Goal: Task Accomplishment & Management: Use online tool/utility

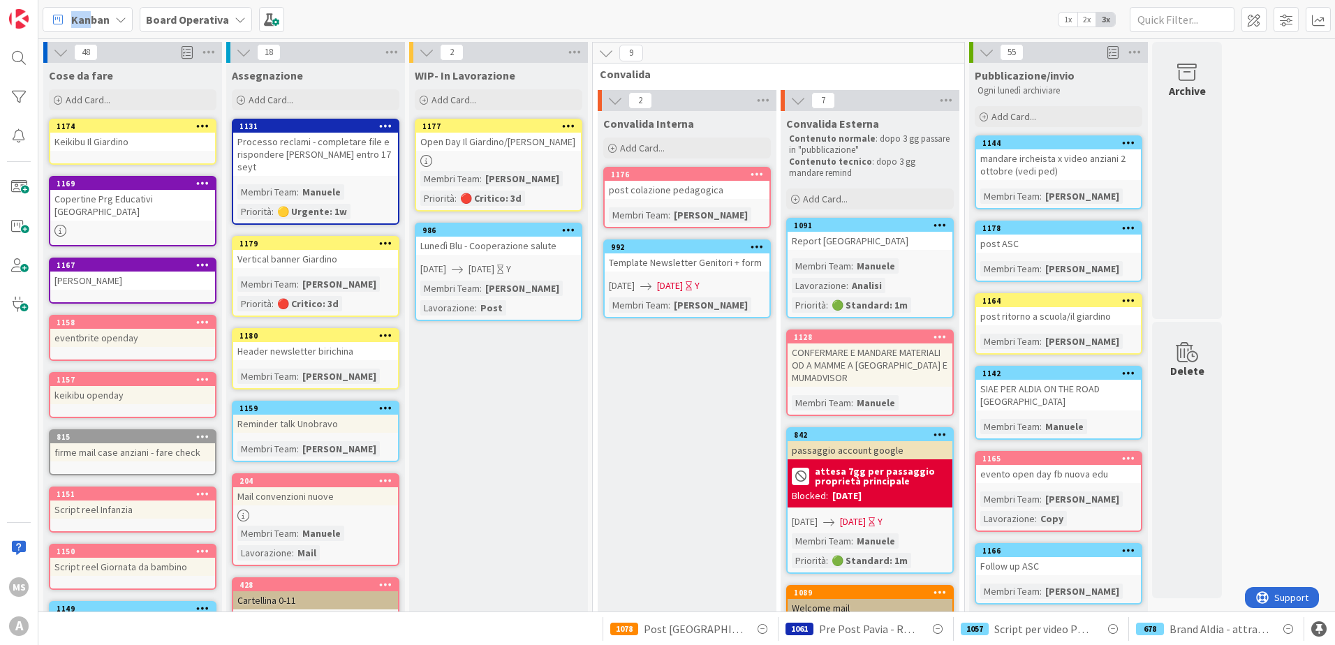
drag, startPoint x: 0, startPoint y: 0, endPoint x: 89, endPoint y: 21, distance: 91.1
click at [89, 21] on div "Kanban Board Operativa 1x 2x 3x" at bounding box center [686, 19] width 1297 height 38
drag, startPoint x: 89, startPoint y: 21, endPoint x: 210, endPoint y: 108, distance: 149.6
click at [210, 108] on div "Add Card..." at bounding box center [133, 99] width 168 height 21
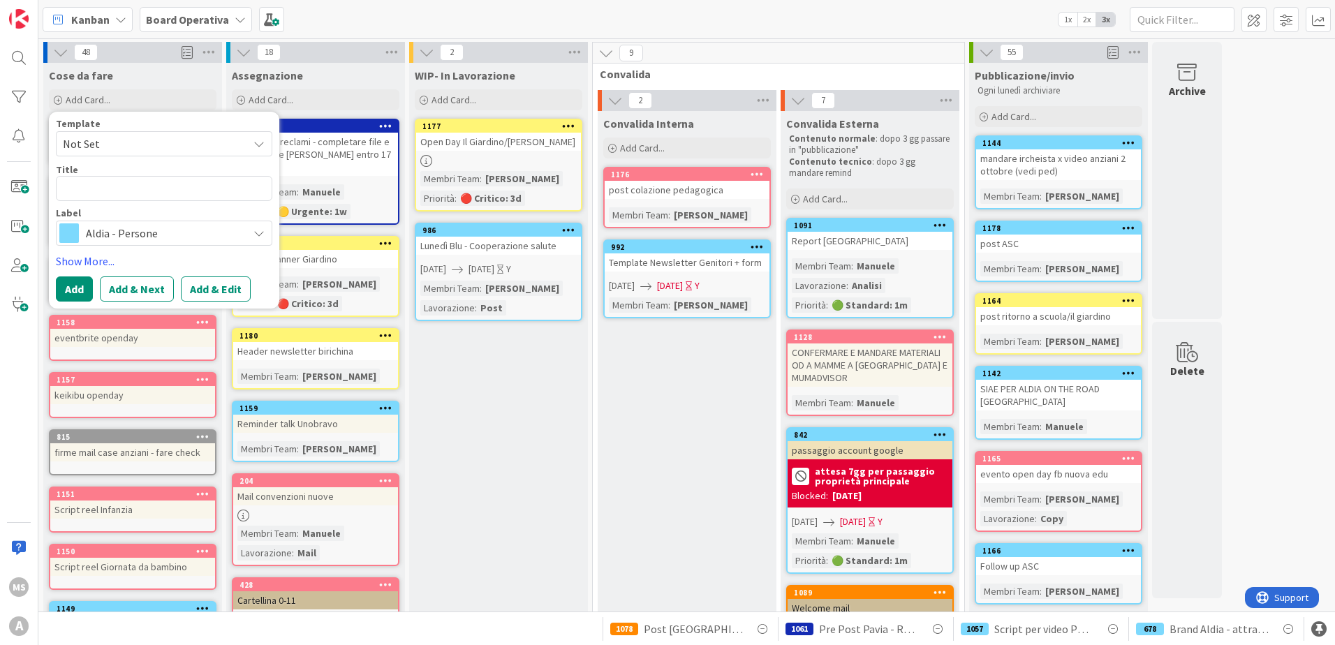
type textarea "x"
type textarea "v"
type textarea "x"
type textarea "vi"
type textarea "x"
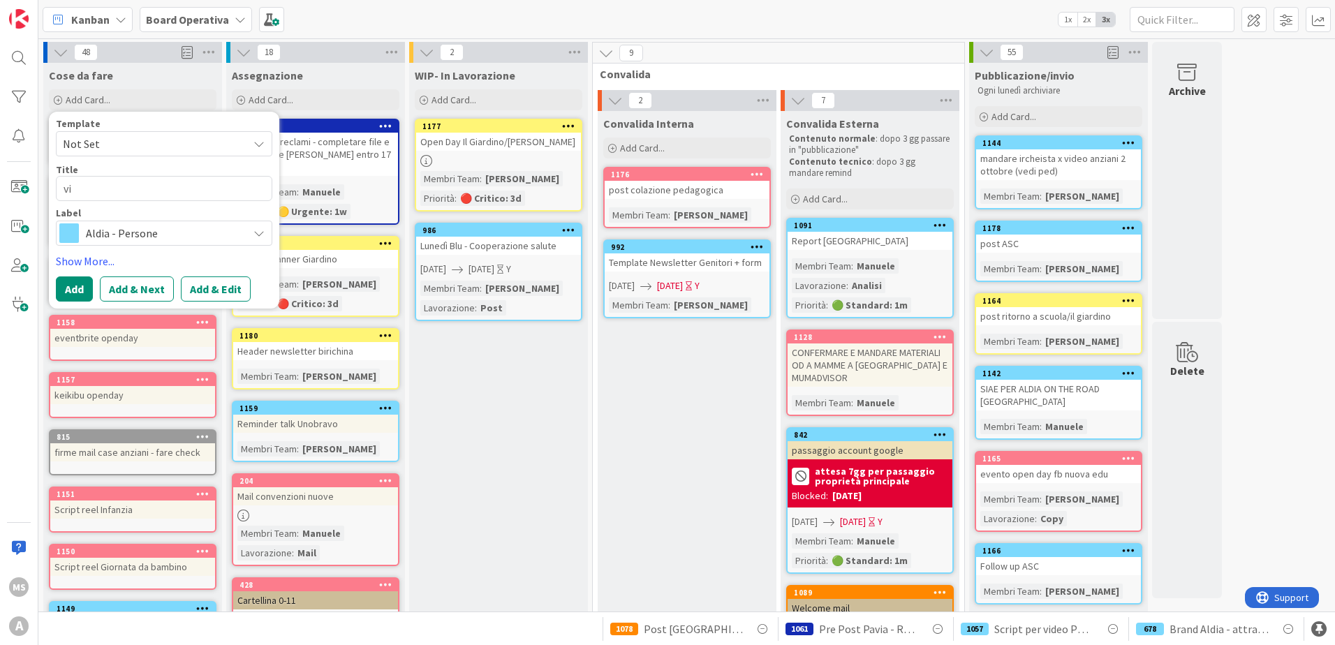
type textarea "vid"
type textarea "x"
type textarea "vide"
type textarea "x"
type textarea "video"
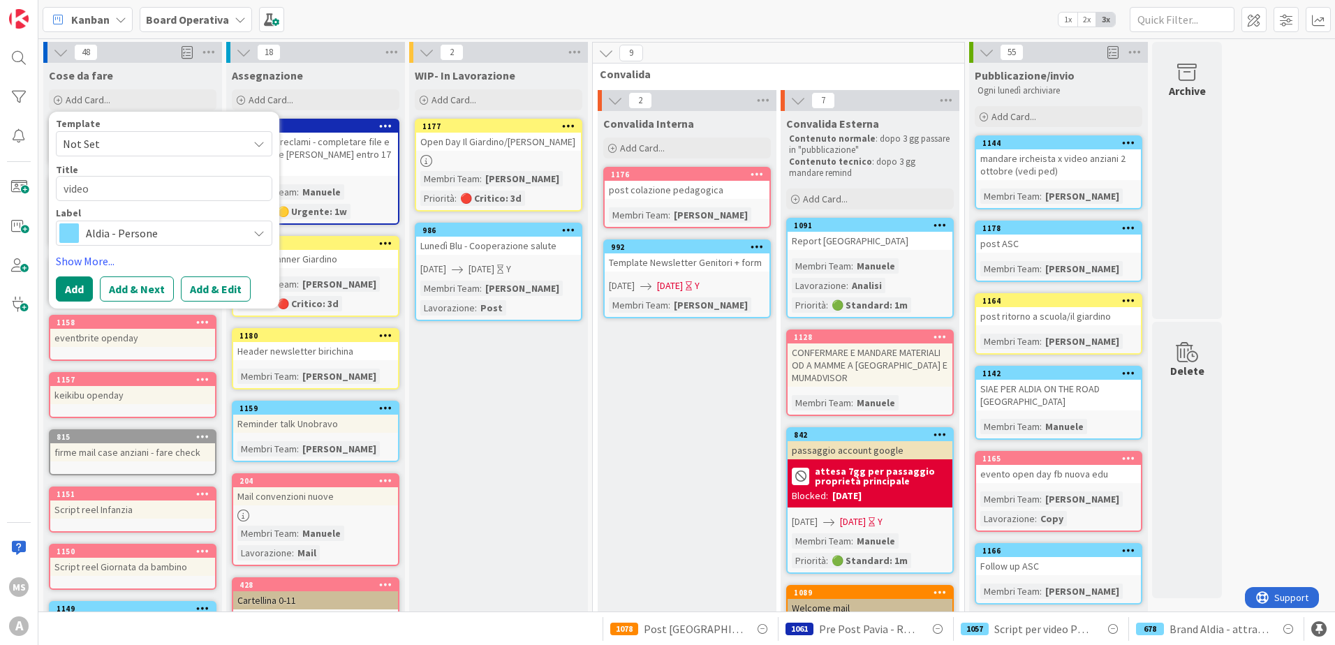
type textarea "x"
type textarea "video"
type textarea "x"
type textarea "video C"
type textarea "x"
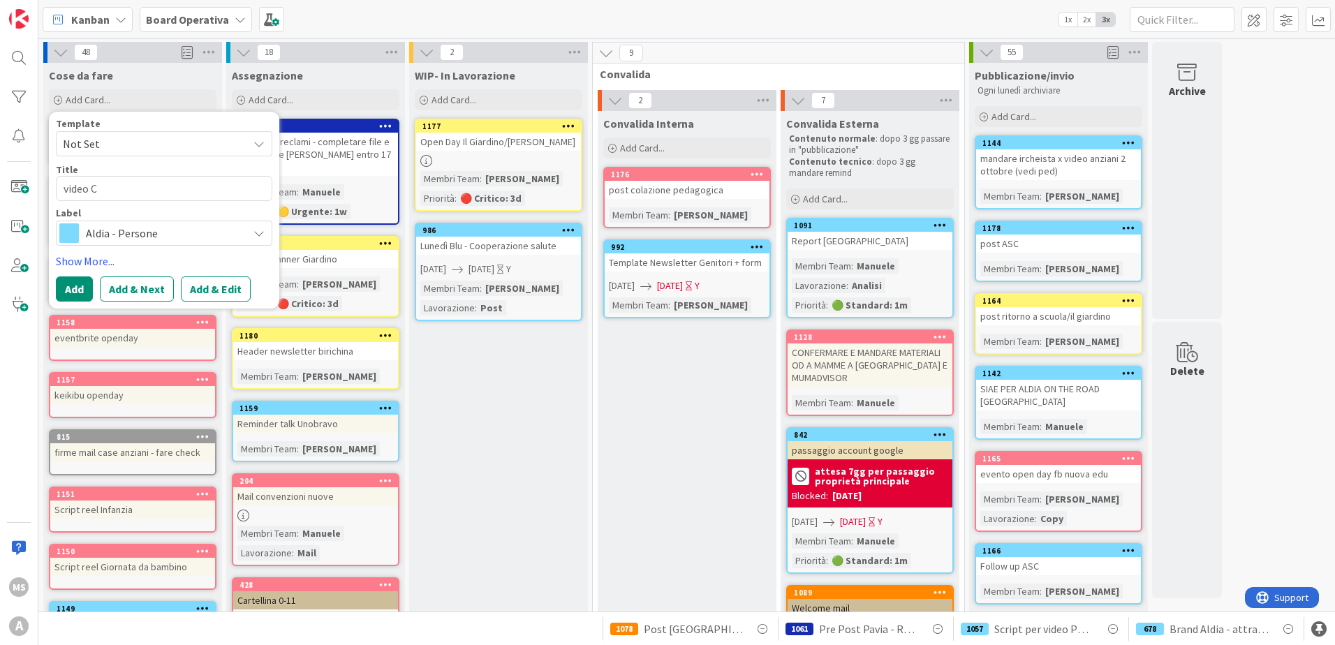
type textarea "video Cr"
type textarea "x"
type textarea "video Cri"
type textarea "x"
type textarea "video [PERSON_NAME]"
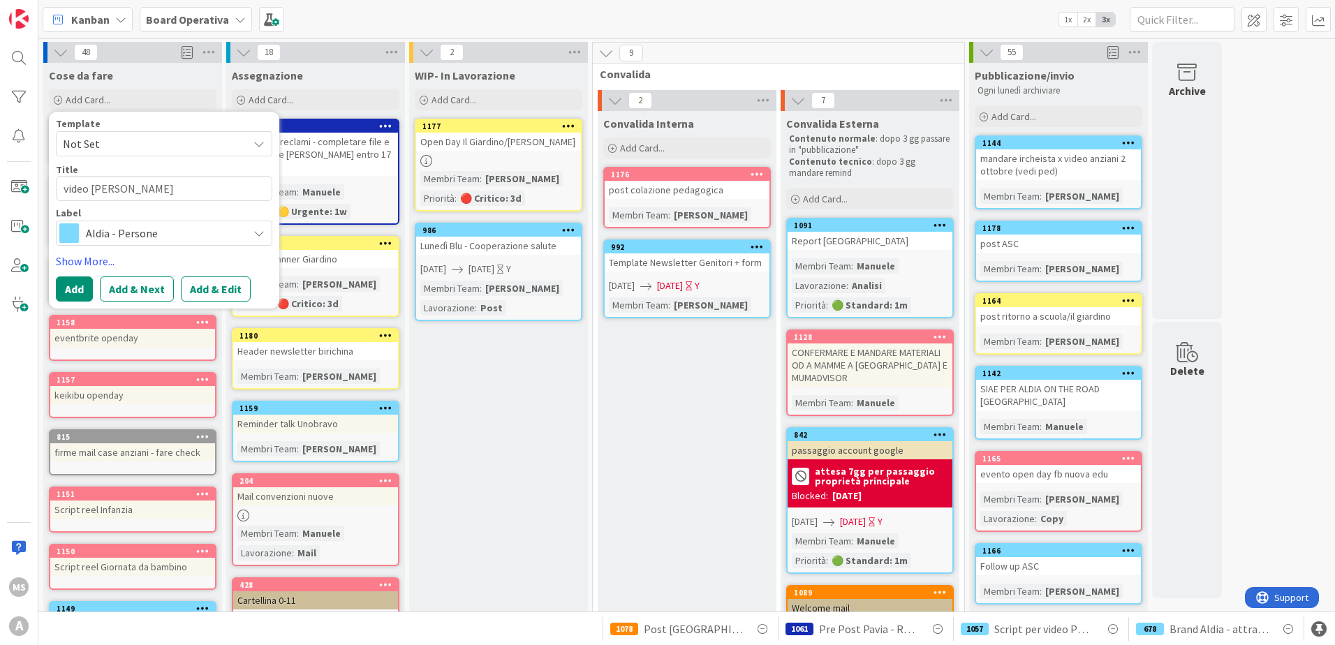
type textarea "x"
type textarea "video [PERSON_NAME]"
type textarea "x"
type textarea "video [PERSON_NAME]"
type textarea "x"
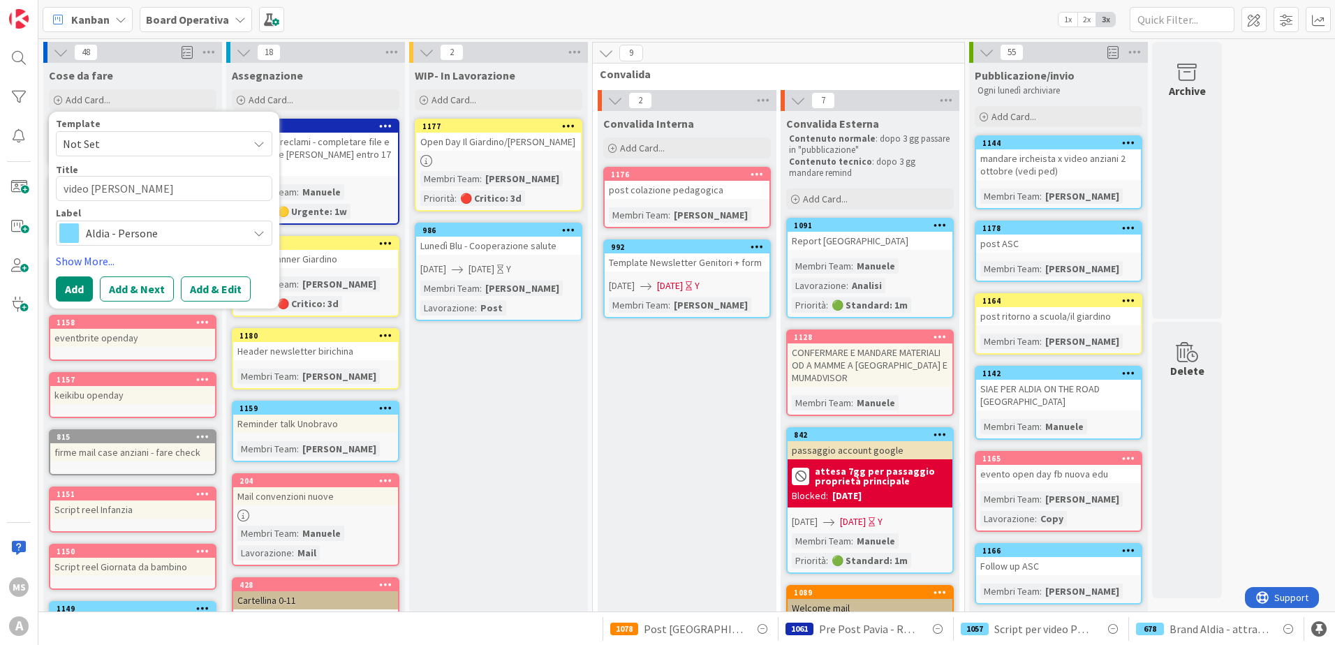
type textarea "video [PERSON_NAME]"
type textarea "x"
type textarea "video [PERSON_NAME]"
type textarea "x"
type textarea "video [PERSON_NAME]"
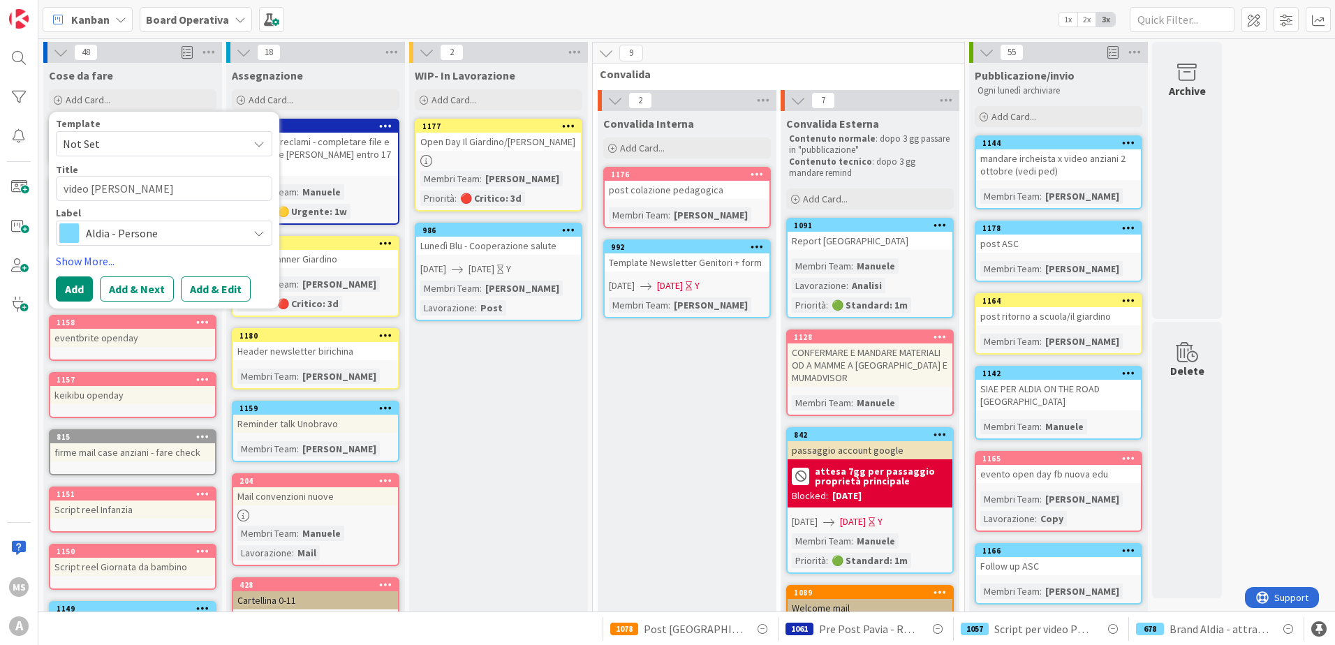
type textarea "x"
type textarea "video [PERSON_NAME]"
click at [73, 291] on button "Add" at bounding box center [74, 289] width 37 height 25
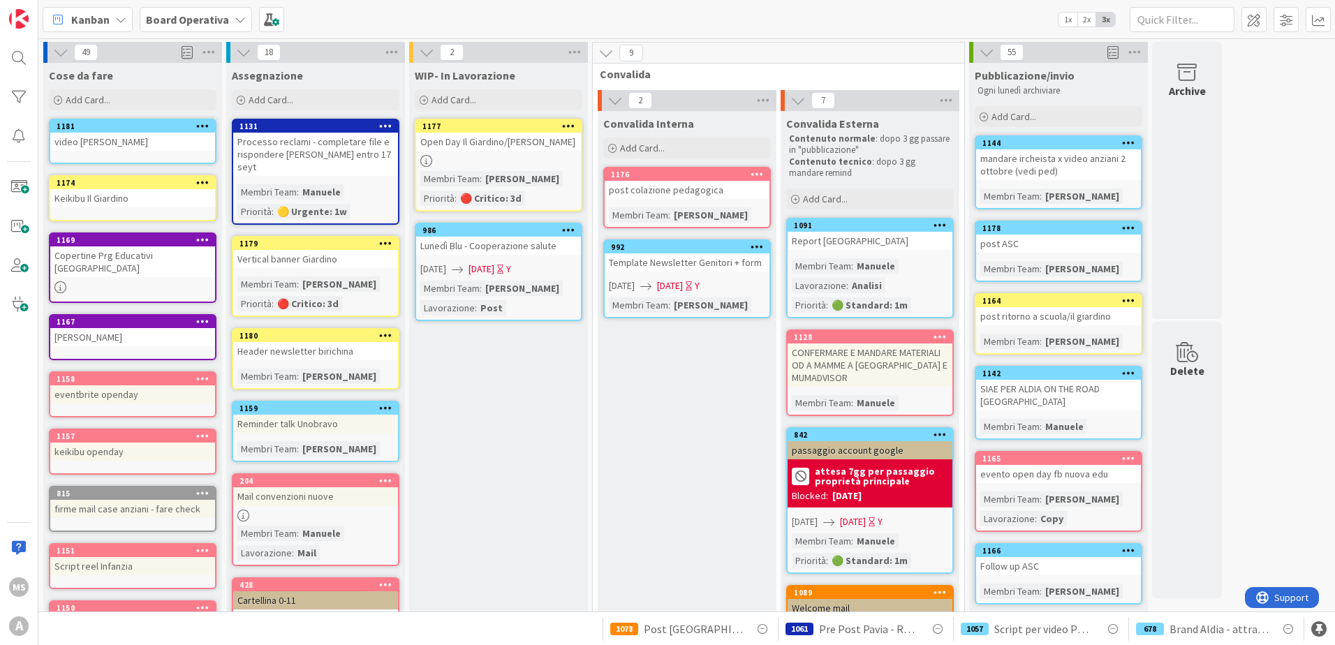
click at [205, 123] on icon at bounding box center [202, 126] width 13 height 10
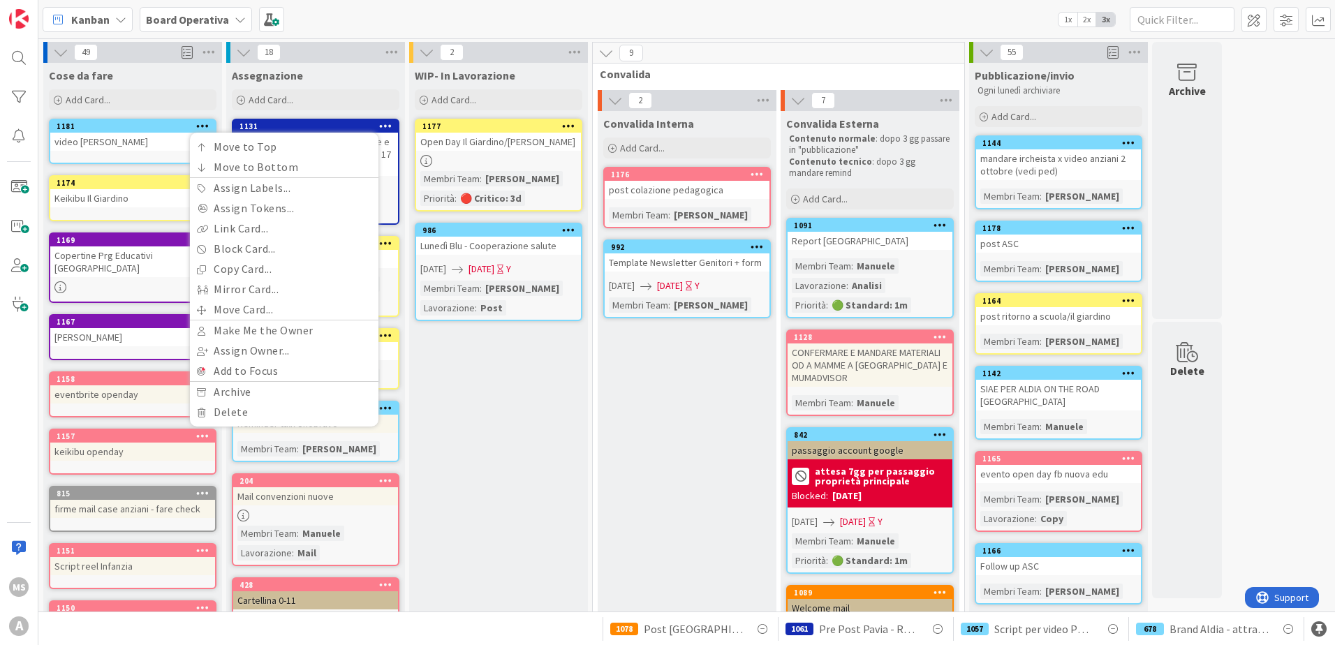
click at [129, 139] on div "video [PERSON_NAME]" at bounding box center [132, 142] width 165 height 18
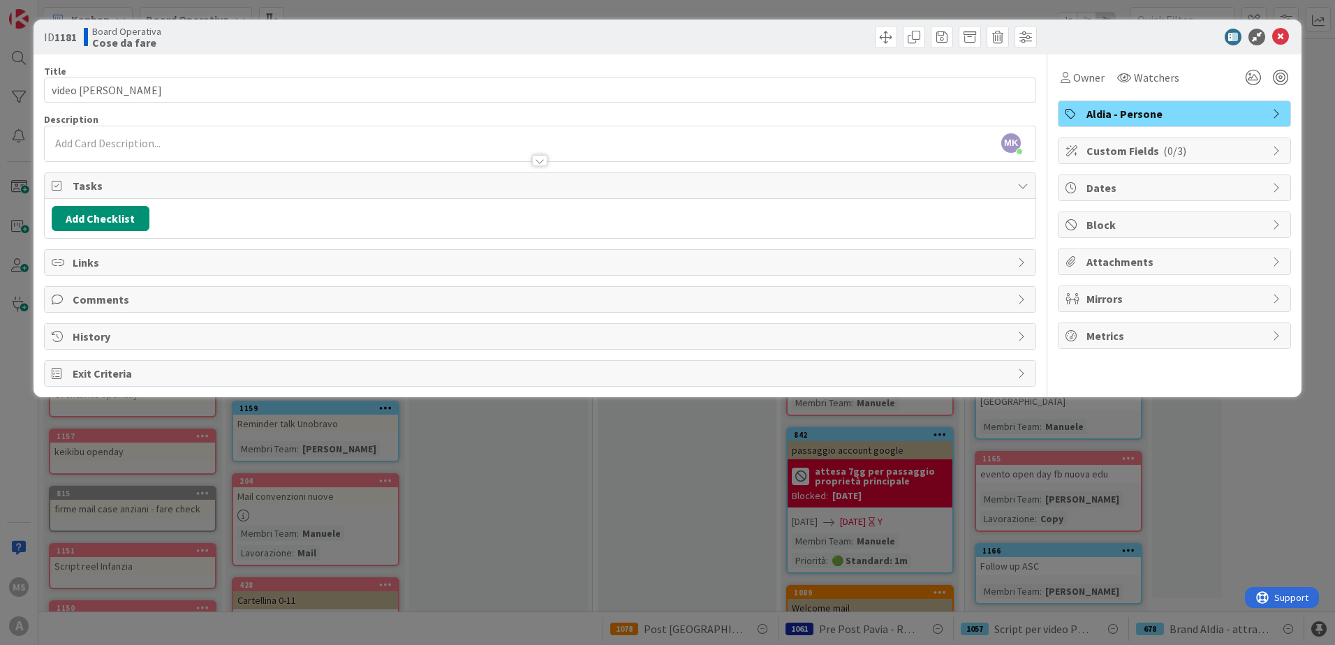
click at [1118, 158] on span "Custom Fields ( 0/3 )" at bounding box center [1176, 150] width 179 height 17
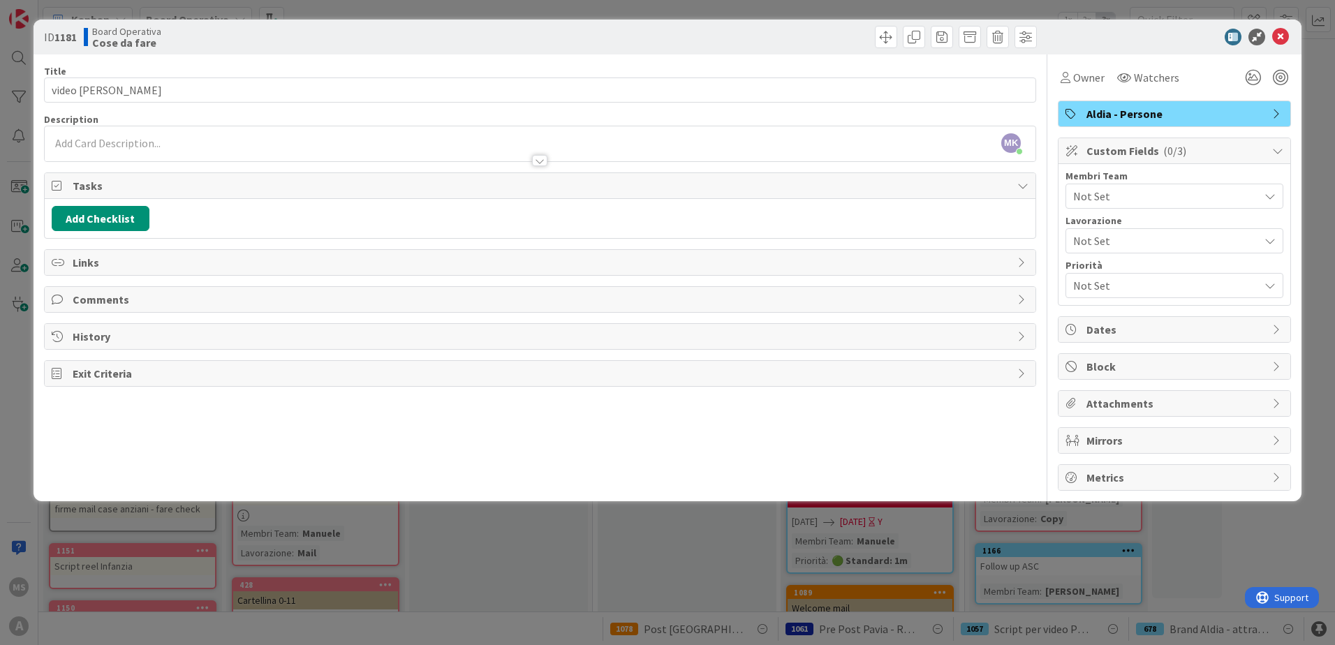
click at [1119, 191] on span "Not Set" at bounding box center [1166, 196] width 186 height 17
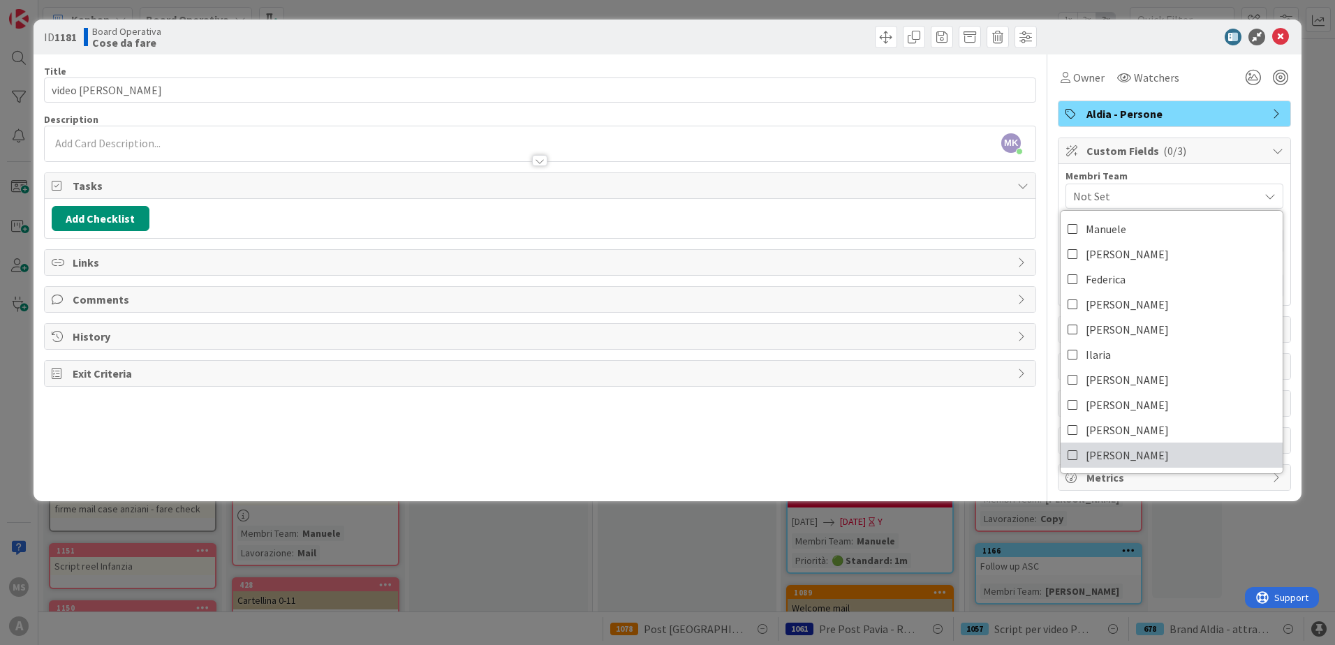
click at [1102, 457] on span "[PERSON_NAME]" at bounding box center [1127, 455] width 83 height 21
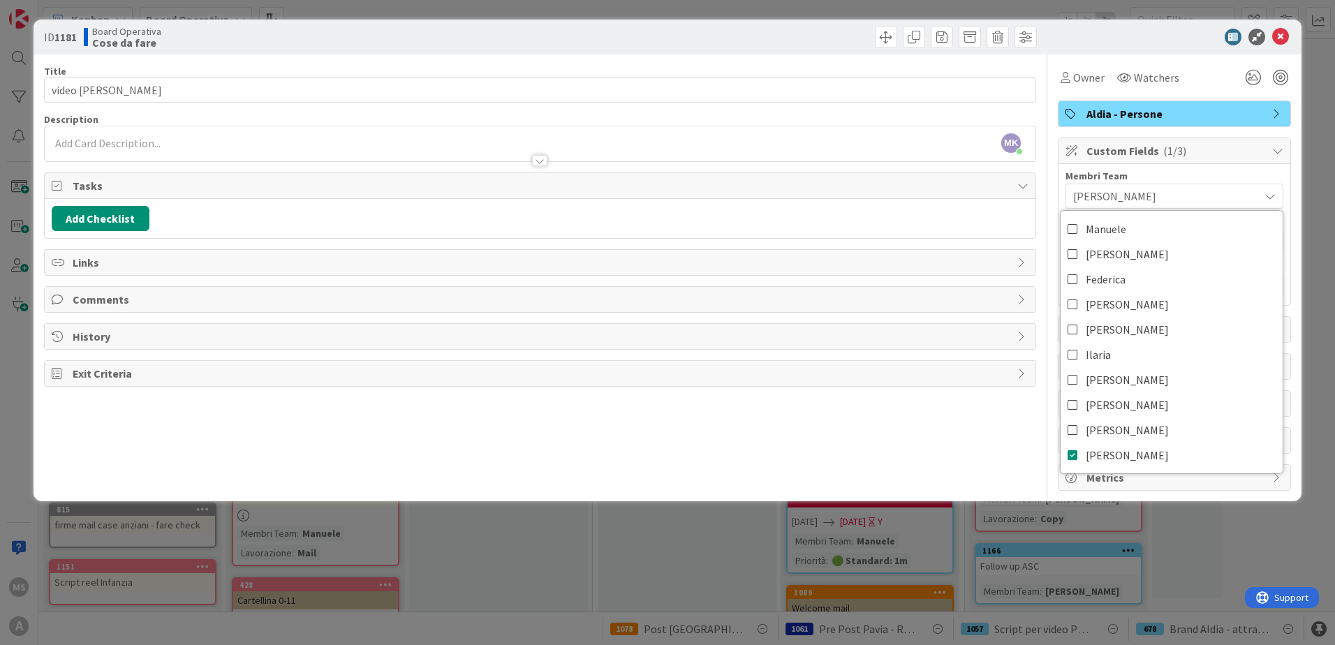
click at [1160, 186] on div "[PERSON_NAME]" at bounding box center [1175, 196] width 218 height 25
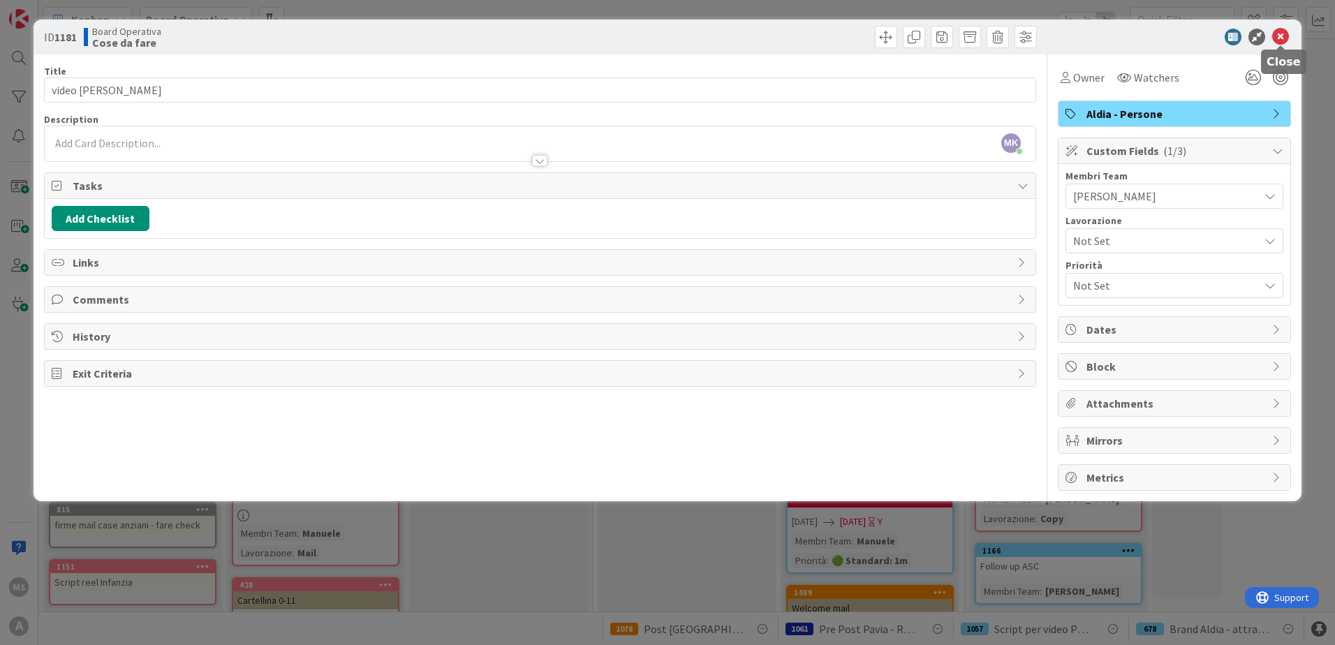
click at [1283, 31] on icon at bounding box center [1280, 37] width 17 height 17
